Goal: Navigation & Orientation: Find specific page/section

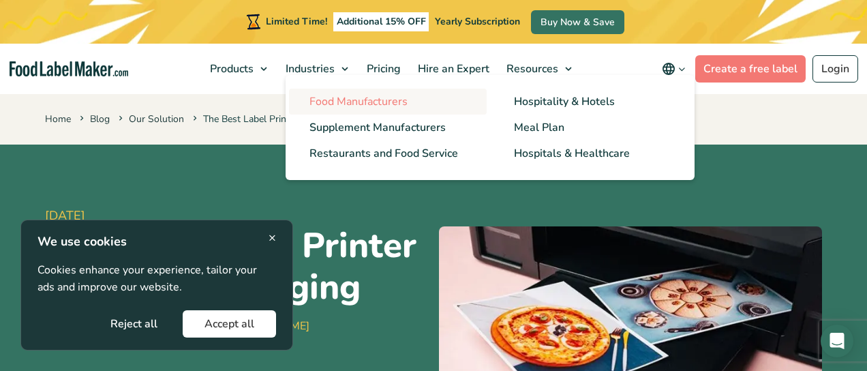
click at [333, 99] on span "Food Manufacturers" at bounding box center [358, 101] width 98 height 15
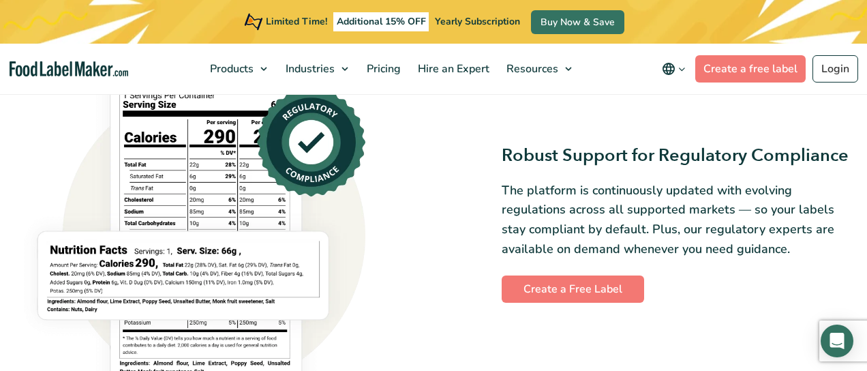
scroll to position [885, 0]
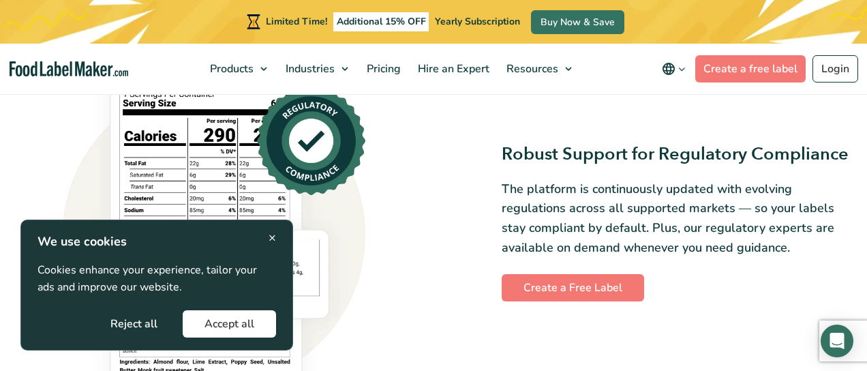
click at [273, 236] on span "×" at bounding box center [272, 237] width 7 height 18
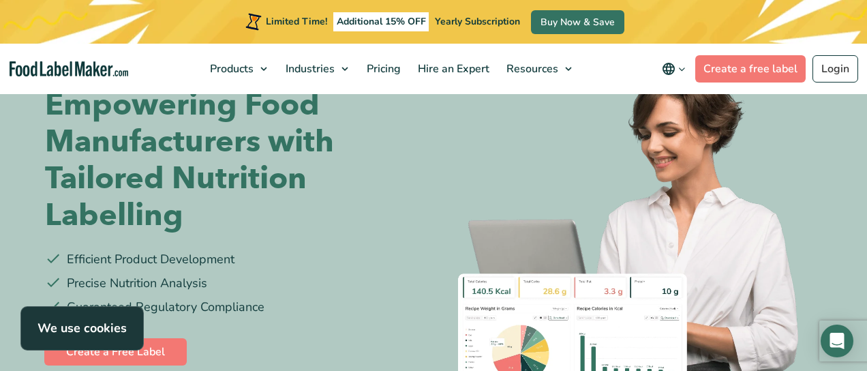
scroll to position [0, 0]
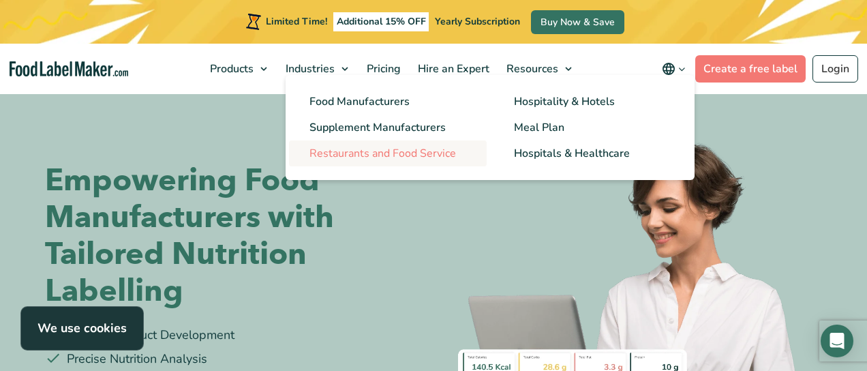
click at [337, 159] on span "Restaurants and Food Service" at bounding box center [382, 153] width 147 height 15
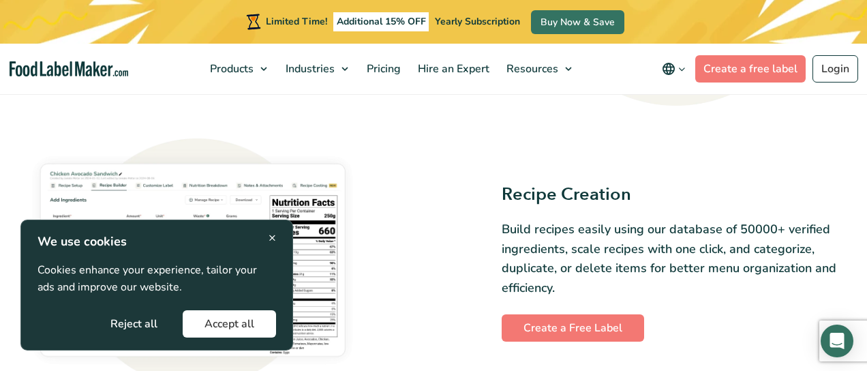
scroll to position [836, 0]
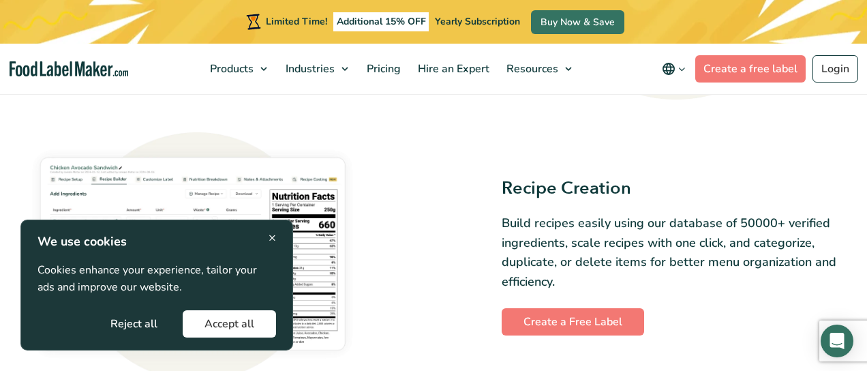
click at [273, 240] on span "×" at bounding box center [272, 237] width 7 height 18
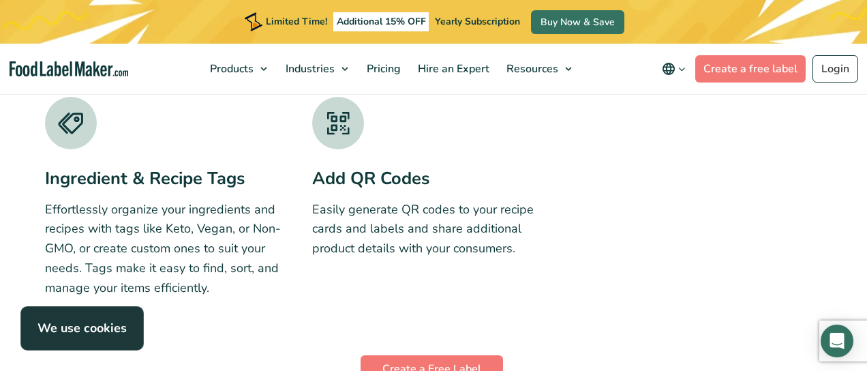
scroll to position [3859, 0]
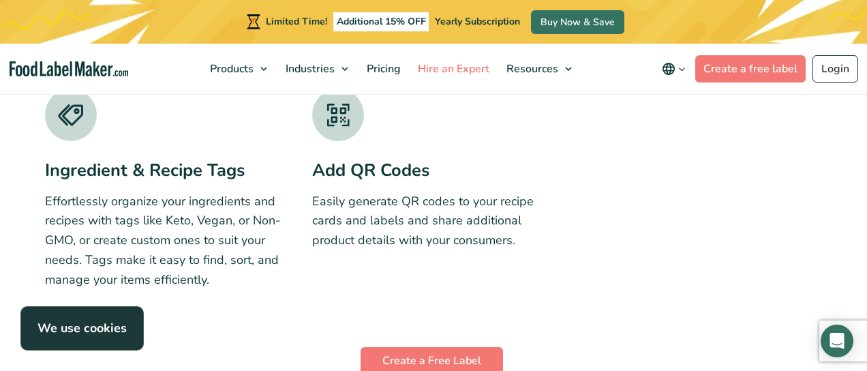
click at [445, 66] on span "Hire an Expert" at bounding box center [452, 68] width 77 height 15
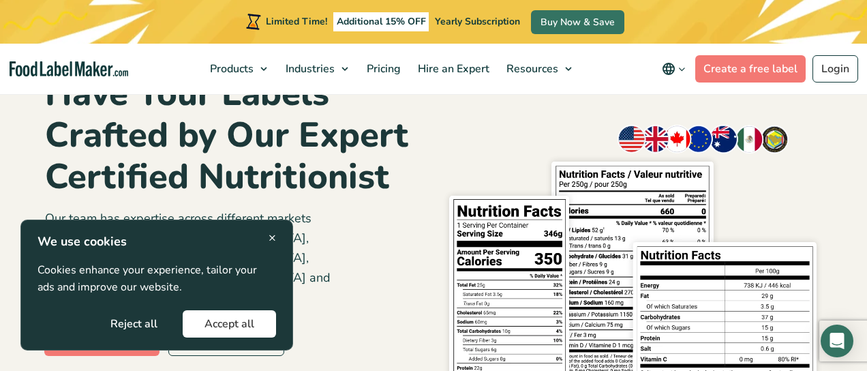
scroll to position [119, 0]
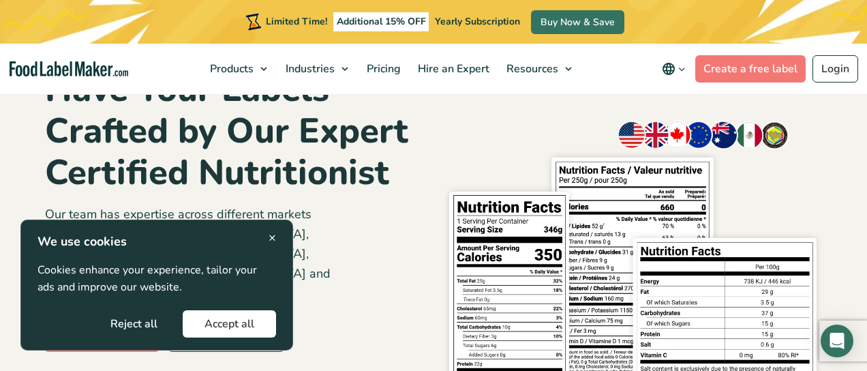
click at [273, 236] on span "×" at bounding box center [272, 237] width 7 height 18
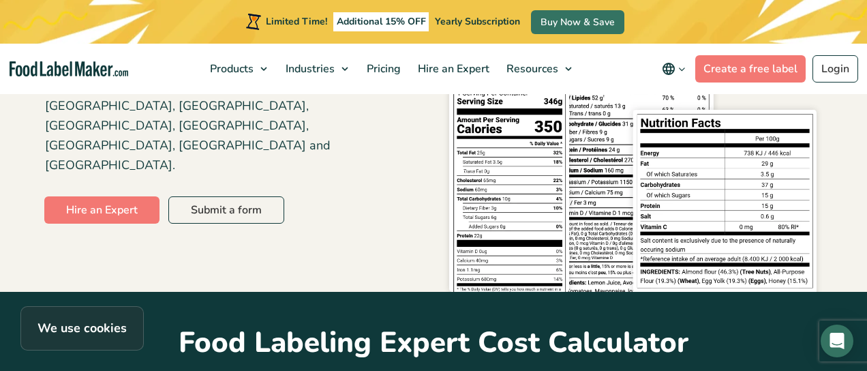
scroll to position [0, 0]
